Goal: Task Accomplishment & Management: Manage account settings

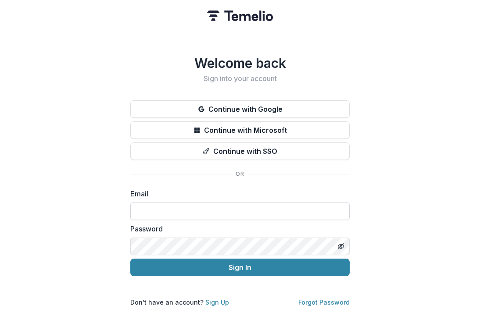
click at [182, 203] on input at bounding box center [239, 212] width 219 height 18
type input "**********"
click at [130, 259] on button "Sign In" at bounding box center [239, 268] width 219 height 18
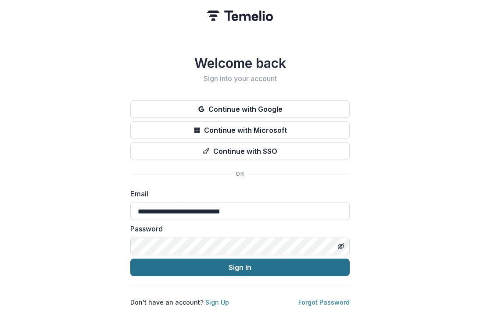
click at [225, 265] on button "Sign In" at bounding box center [239, 268] width 219 height 18
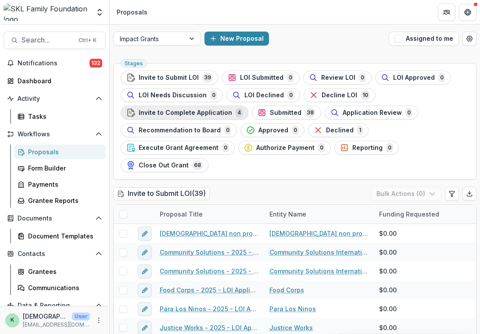
click at [155, 113] on span "Invite to Complete Application" at bounding box center [185, 112] width 93 height 7
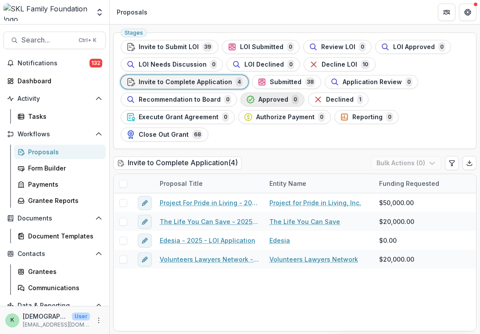
scroll to position [2, 0]
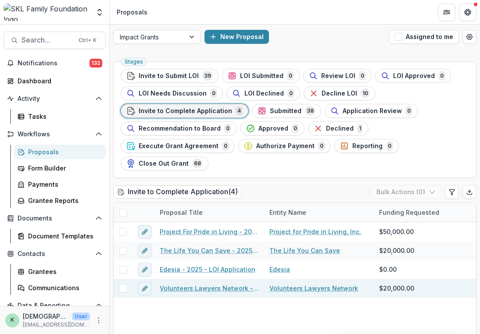
click at [192, 291] on link "Volunteers Lawyers Network - 2025 - LOI Application" at bounding box center [209, 288] width 99 height 9
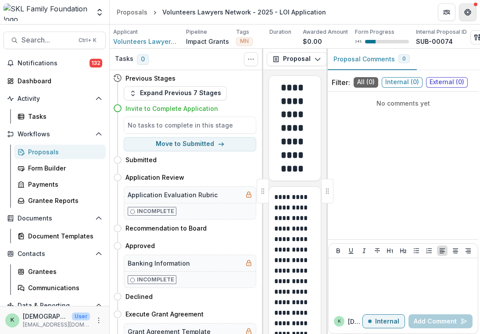
click at [467, 11] on icon "Get Help" at bounding box center [467, 12] width 7 height 7
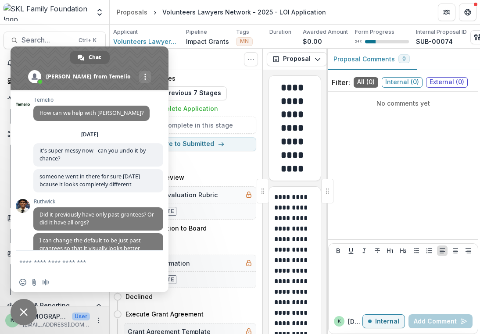
click at [145, 54] on span at bounding box center [90, 68] width 158 height 44
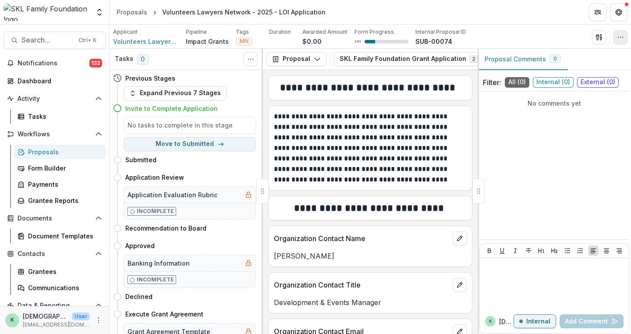
click at [479, 35] on icon "button" at bounding box center [620, 37] width 7 height 7
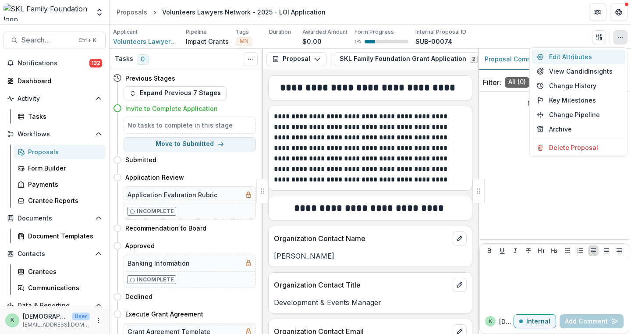
click at [479, 55] on button "Edit Attributes" at bounding box center [579, 57] width 94 height 14
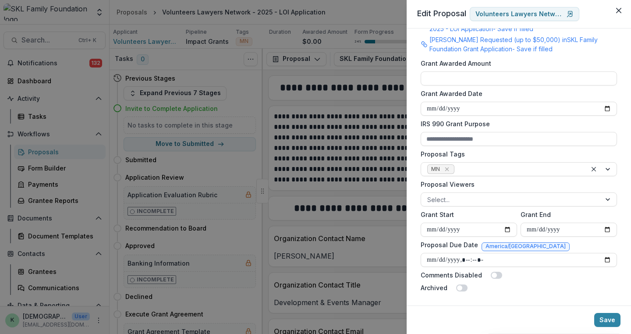
scroll to position [253, 0]
click at [479, 256] on input "Proposal Due Date" at bounding box center [519, 260] width 196 height 14
type input "**********"
click at [479, 319] on button "Save" at bounding box center [607, 320] width 26 height 14
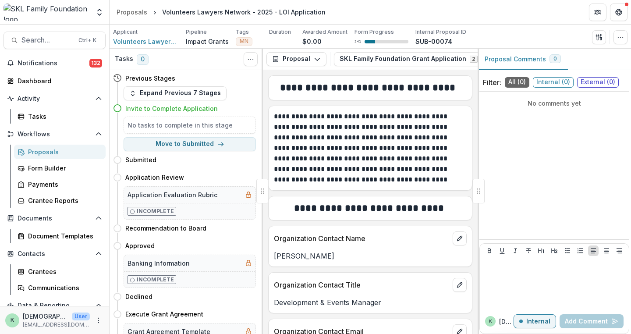
click at [59, 149] on div "Proposals" at bounding box center [63, 151] width 71 height 9
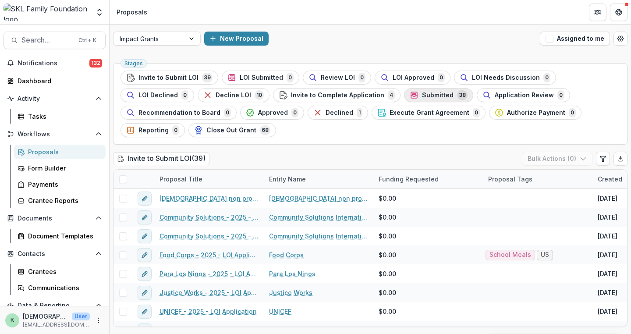
click at [422, 95] on span "Submitted" at bounding box center [438, 95] width 32 height 7
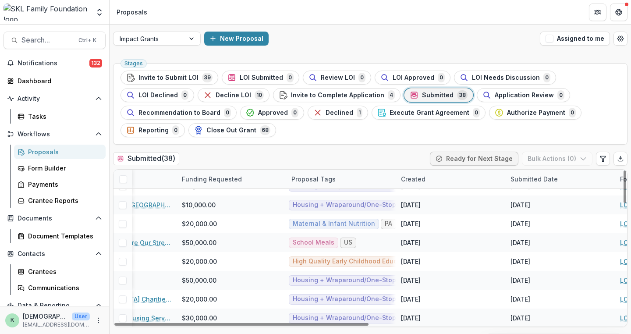
scroll to position [0, 197]
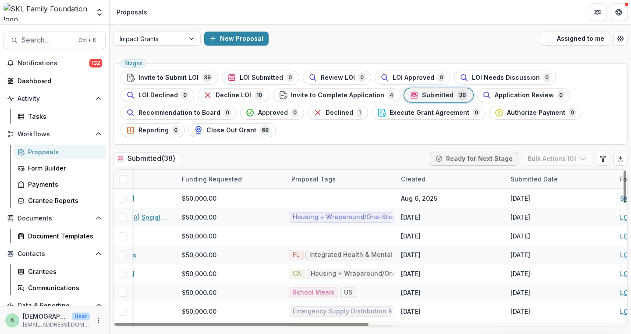
click at [318, 174] on div "Proposal Tags" at bounding box center [313, 178] width 55 height 9
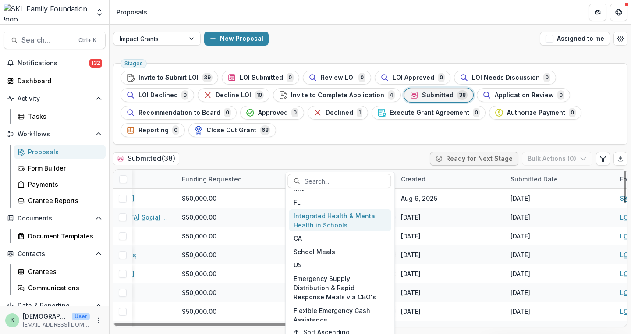
scroll to position [33, 0]
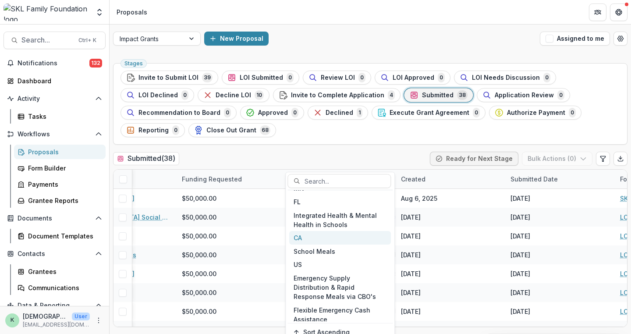
click at [302, 238] on div "CA" at bounding box center [340, 238] width 102 height 14
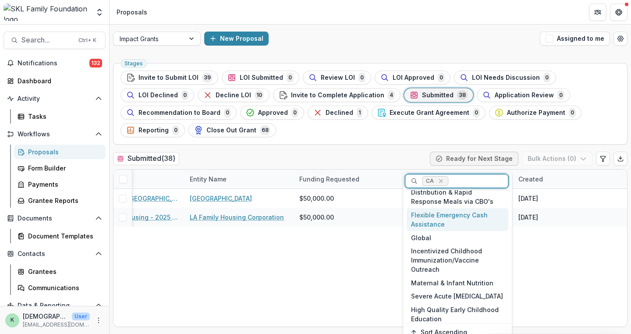
scroll to position [187, 0]
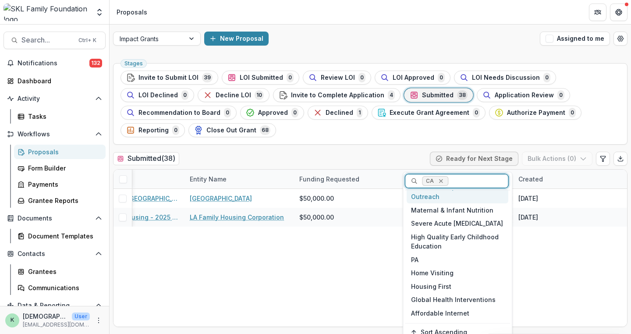
click at [442, 181] on icon "Remove CA" at bounding box center [441, 181] width 7 height 7
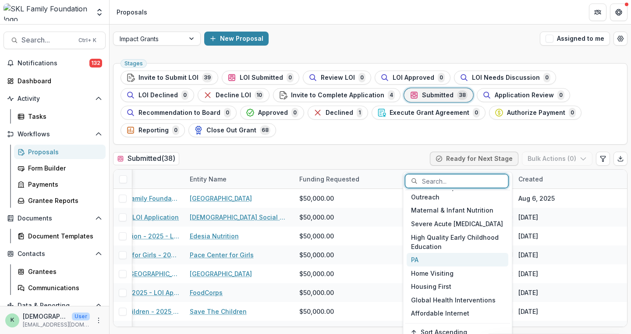
click at [413, 260] on div "PA" at bounding box center [458, 260] width 102 height 14
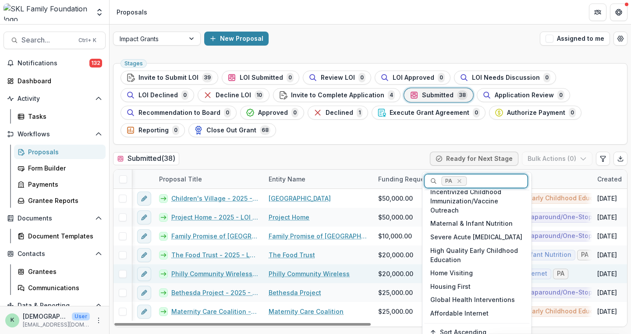
scroll to position [0, 0]
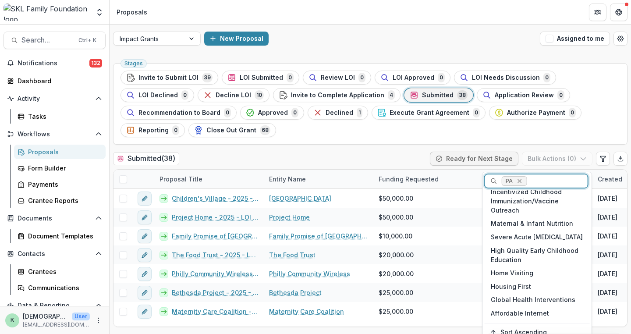
click at [479, 180] on icon "Remove PA" at bounding box center [520, 181] width 4 height 4
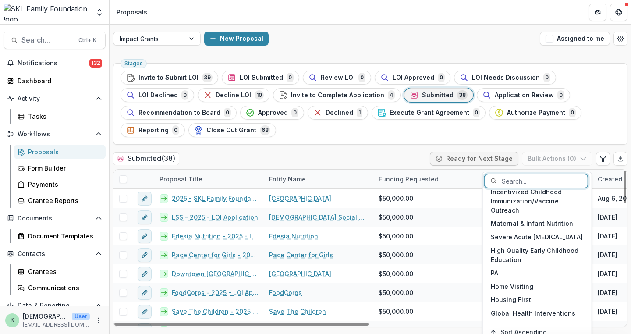
scroll to position [200, 0]
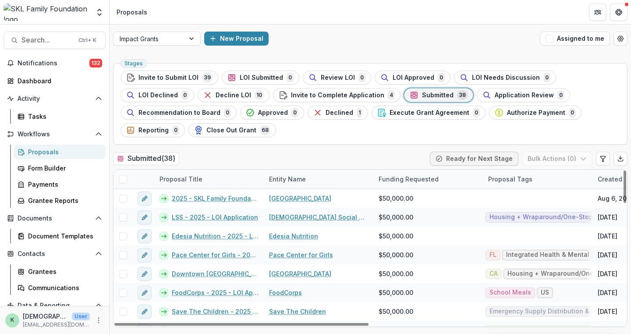
drag, startPoint x: 420, startPoint y: 199, endPoint x: 48, endPoint y: 152, distance: 374.8
click at [48, 152] on div "Proposals" at bounding box center [63, 151] width 71 height 9
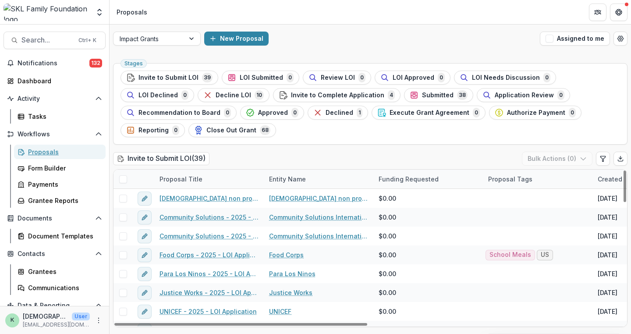
scroll to position [7, 0]
